Goal: Navigation & Orientation: Find specific page/section

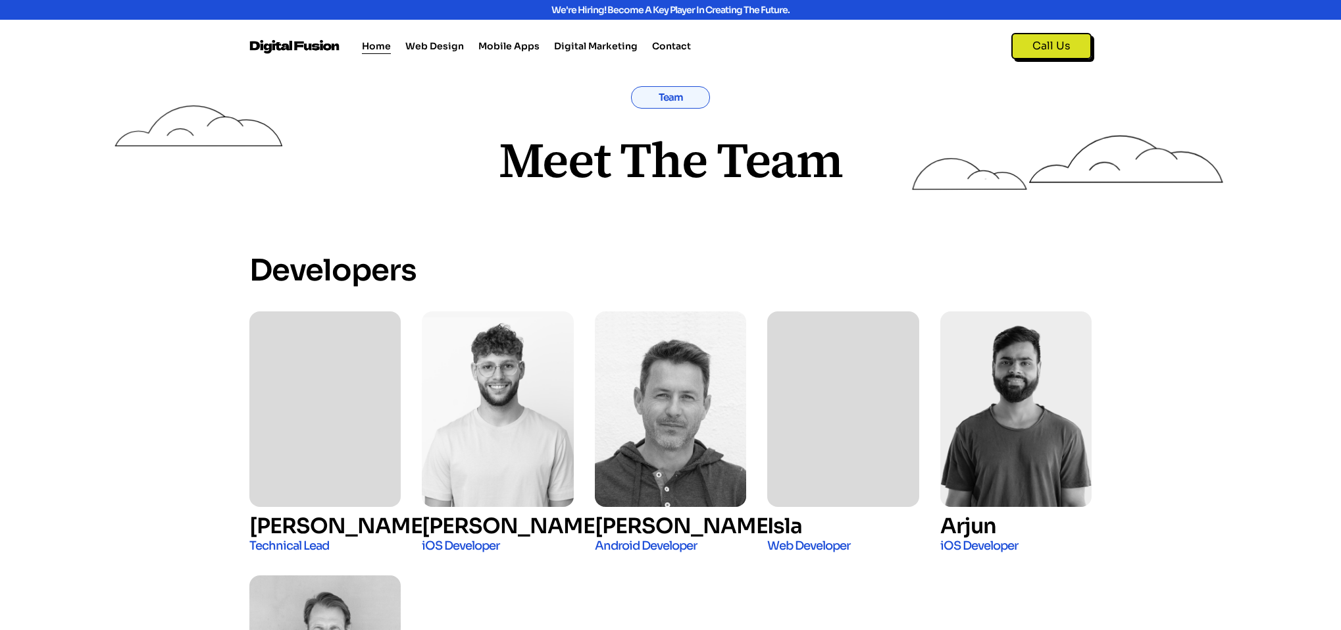
click at [378, 38] on link "Home" at bounding box center [376, 46] width 29 height 16
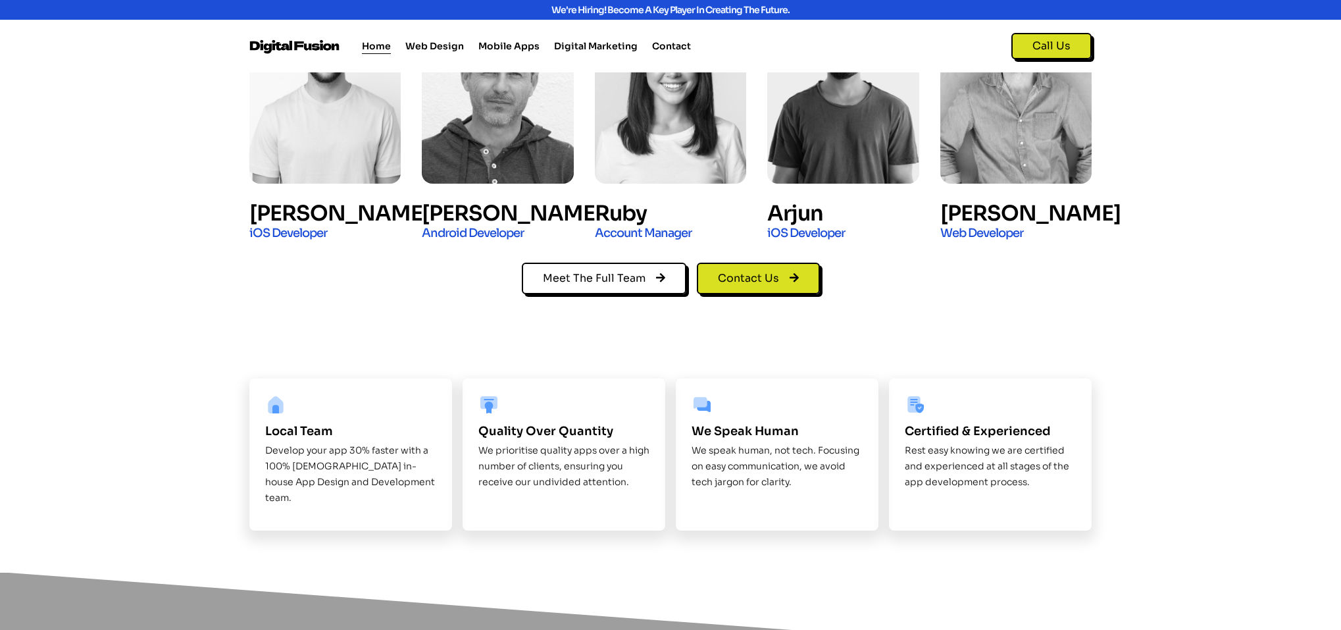
scroll to position [910, 0]
click at [648, 273] on span "Meet The Full Team" at bounding box center [604, 277] width 122 height 13
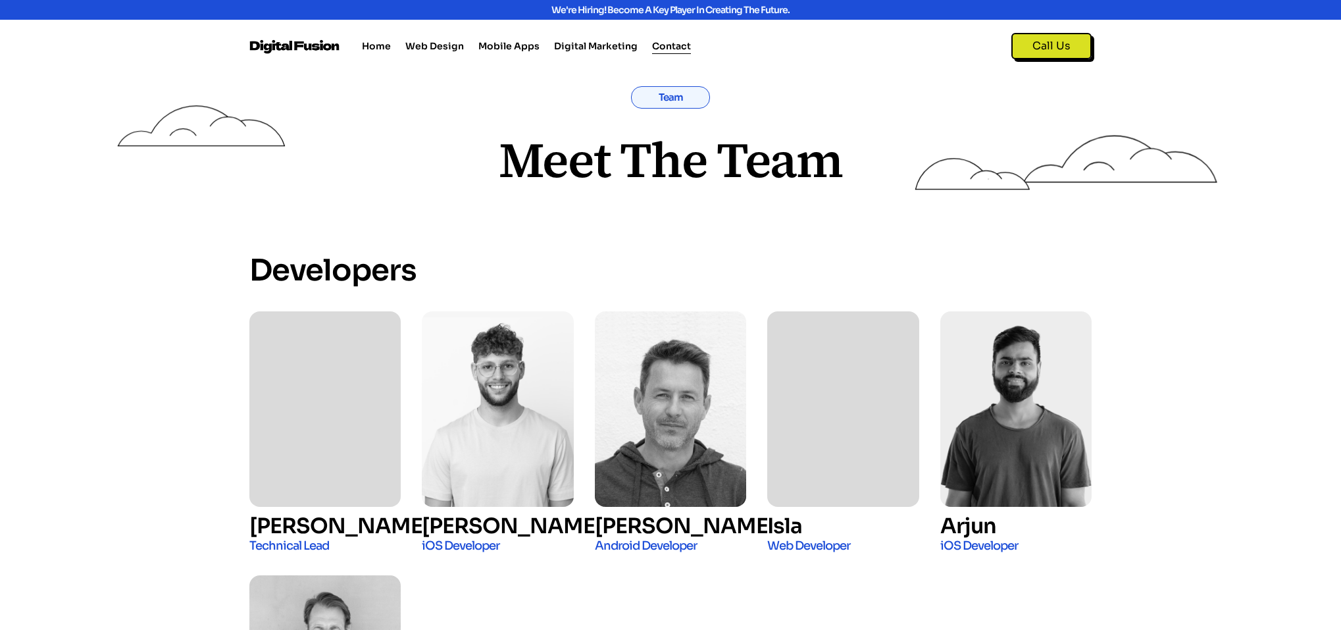
click at [663, 39] on link "Contact" at bounding box center [671, 46] width 39 height 16
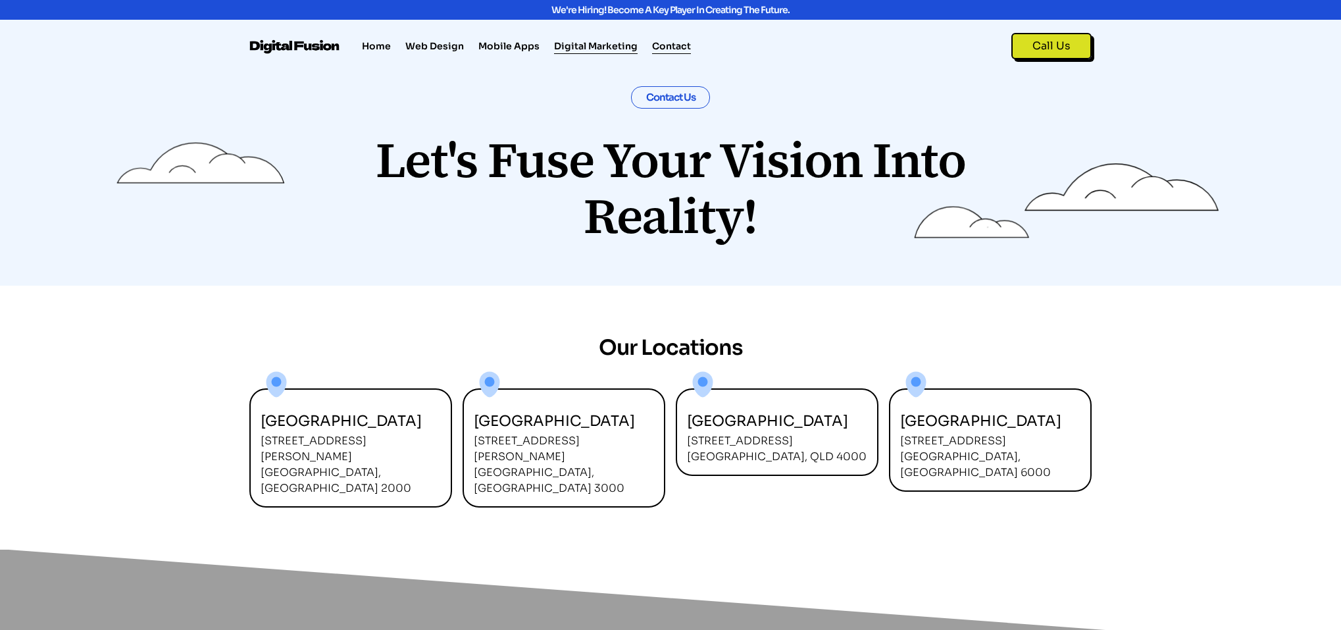
click at [590, 45] on link "Digital Marketing" at bounding box center [596, 46] width 84 height 16
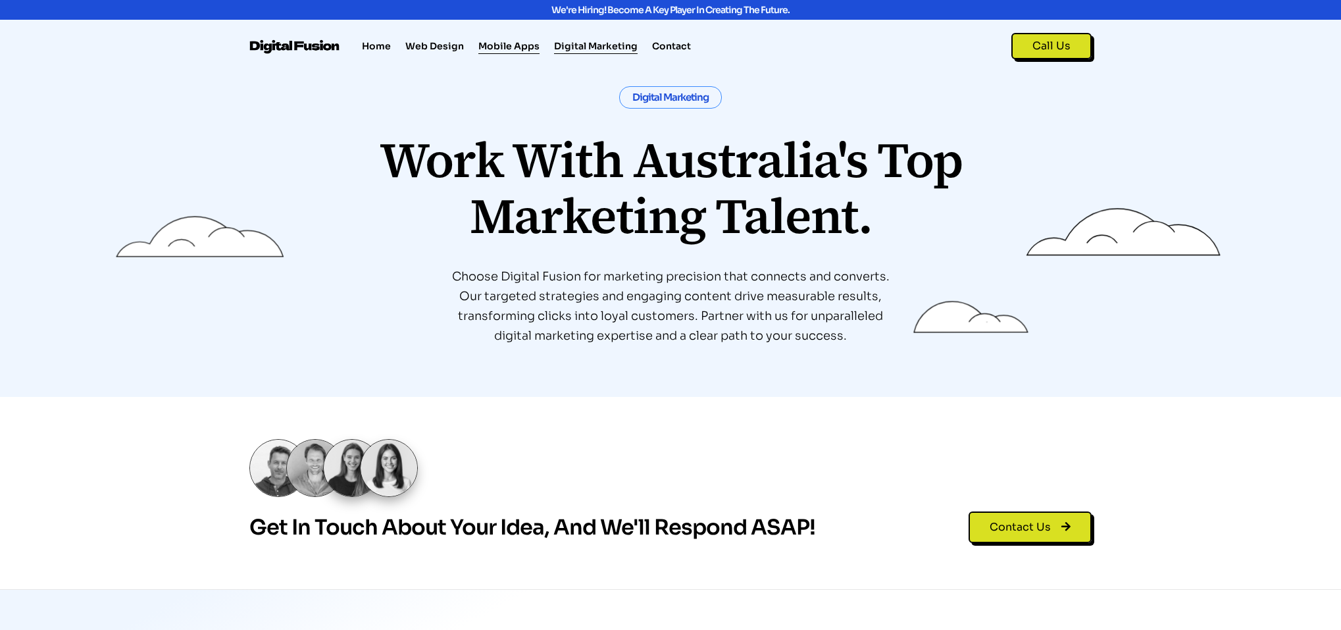
click at [509, 45] on link "Mobile Apps" at bounding box center [509, 46] width 61 height 16
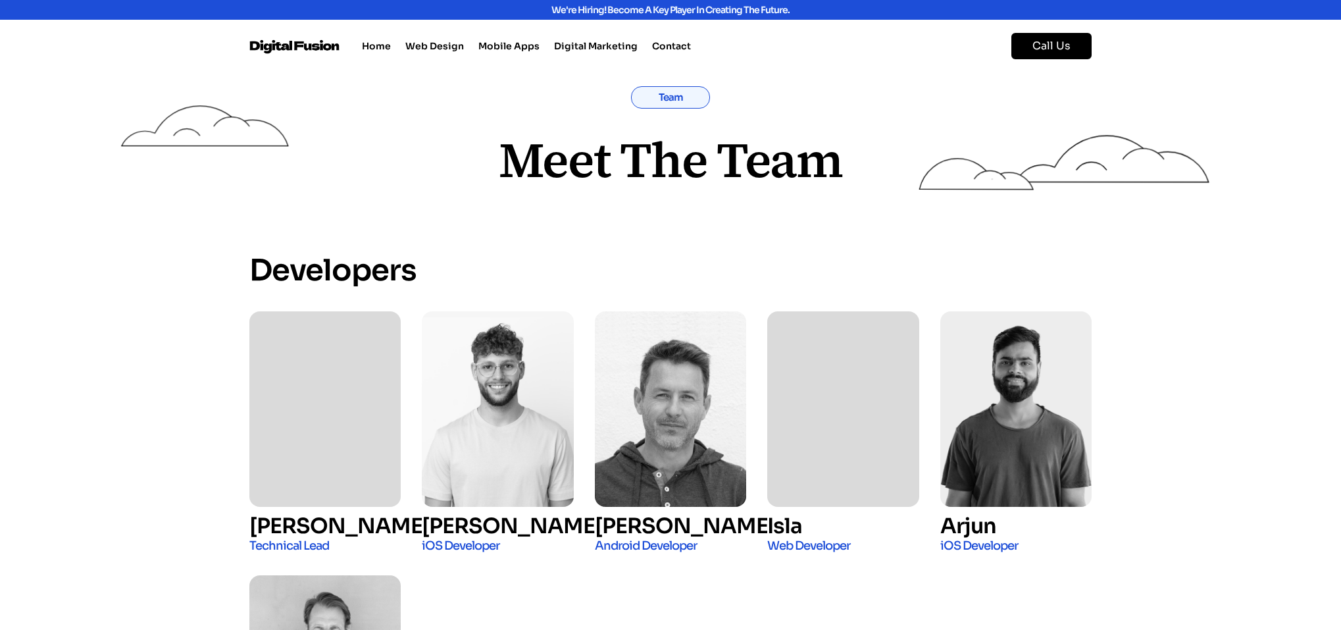
click at [1043, 42] on span "Call Us" at bounding box center [1052, 45] width 38 height 13
